Goal: Navigation & Orientation: Find specific page/section

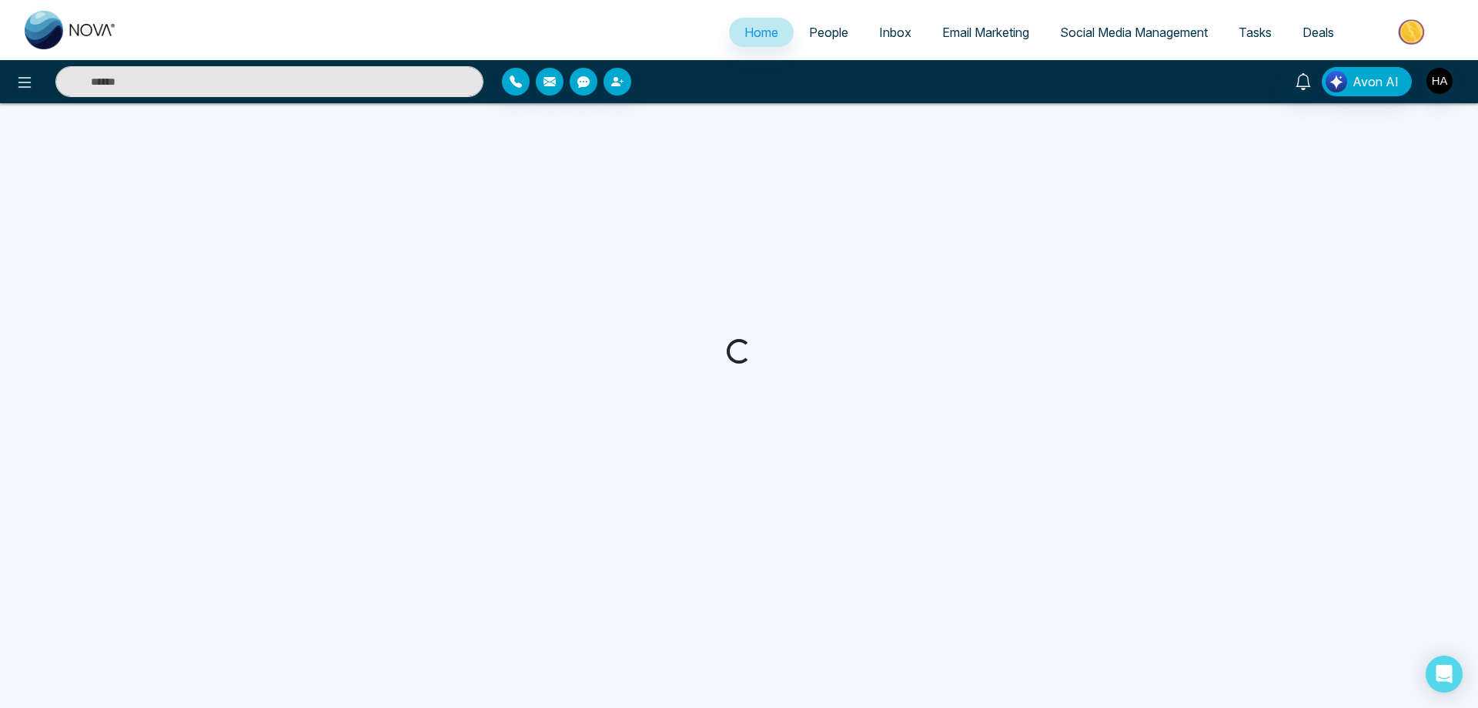
select select "*"
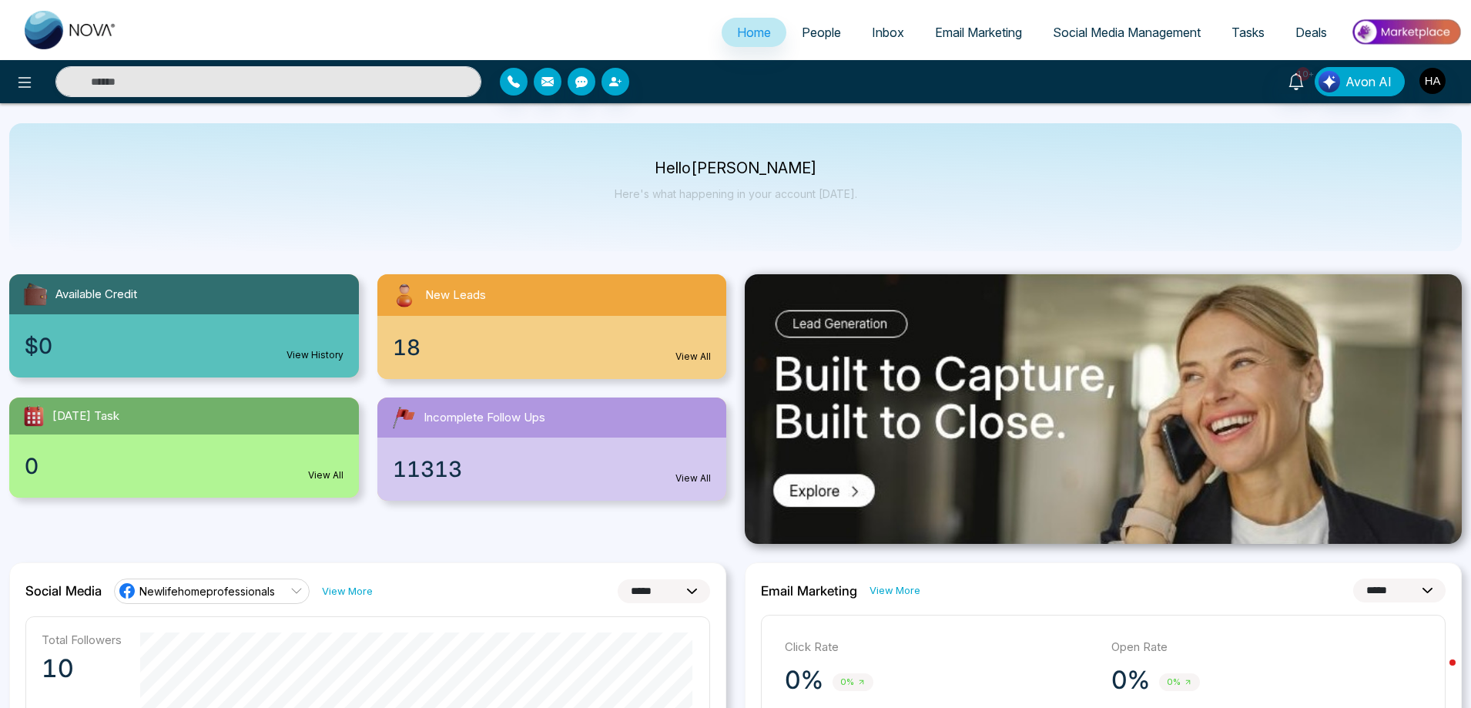
click at [501, 322] on div "18 View All" at bounding box center [552, 347] width 350 height 63
